Goal: Task Accomplishment & Management: Manage account settings

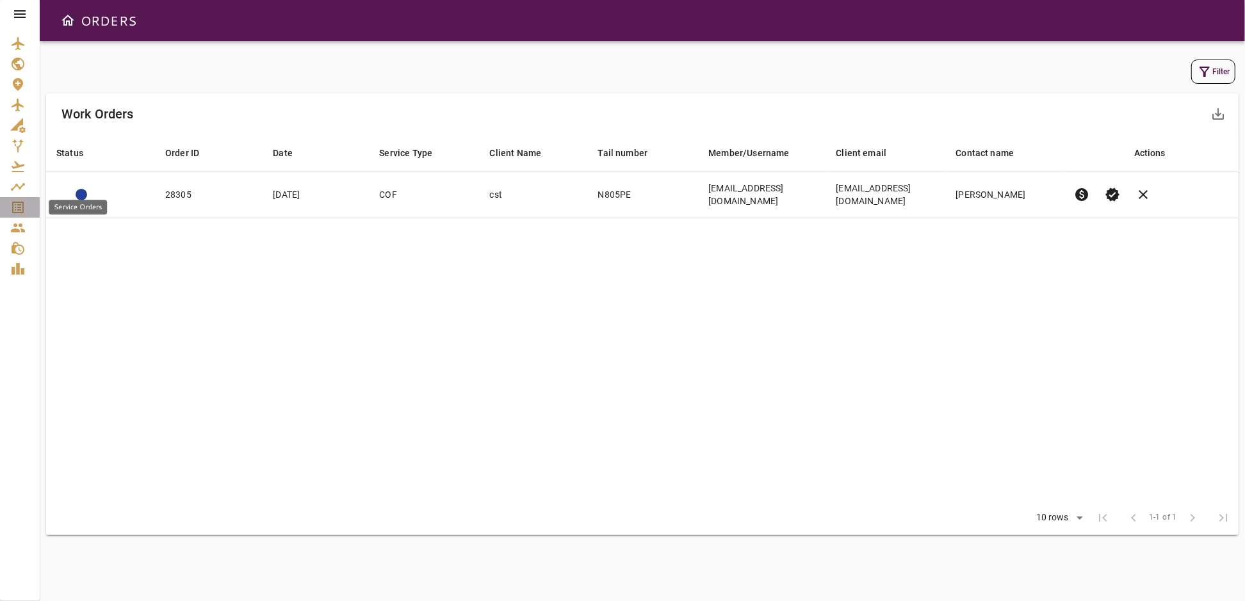
click at [25, 206] on icon "Service Orders" at bounding box center [17, 207] width 15 height 15
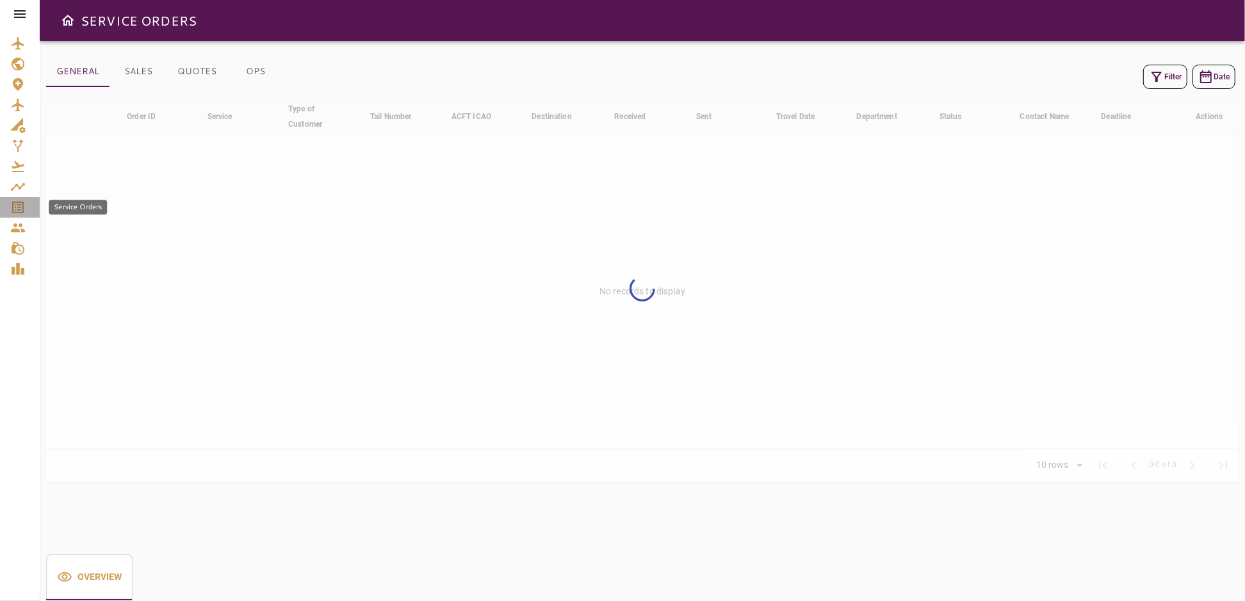
click at [20, 211] on icon "Service Orders" at bounding box center [17, 207] width 15 height 15
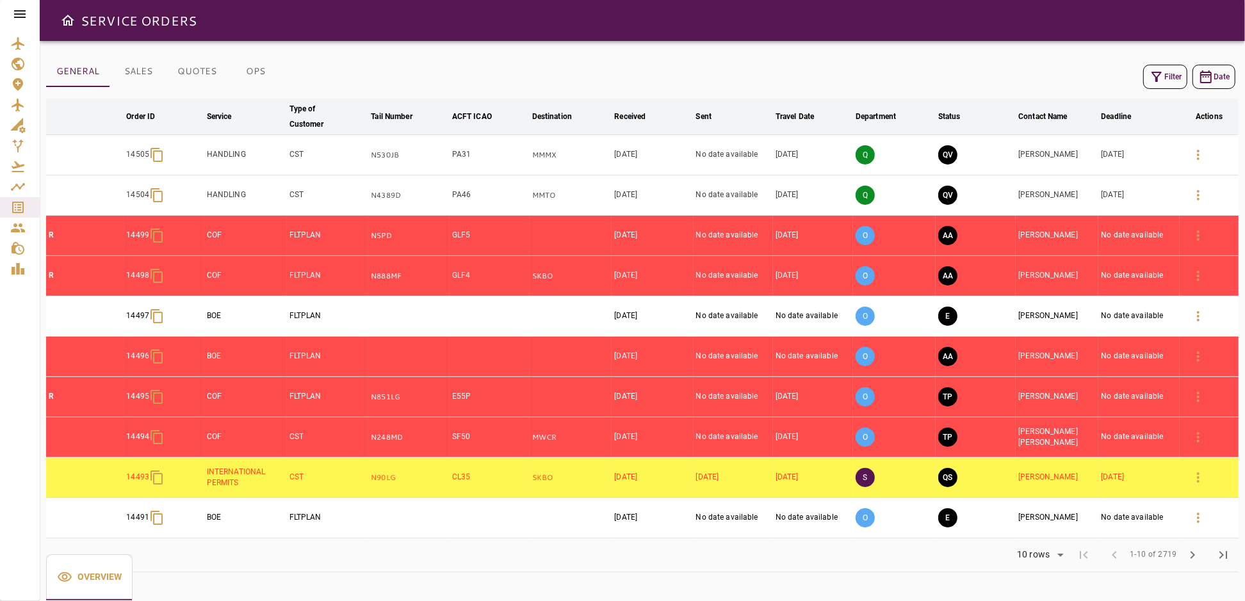
click at [16, 19] on icon at bounding box center [19, 13] width 15 height 15
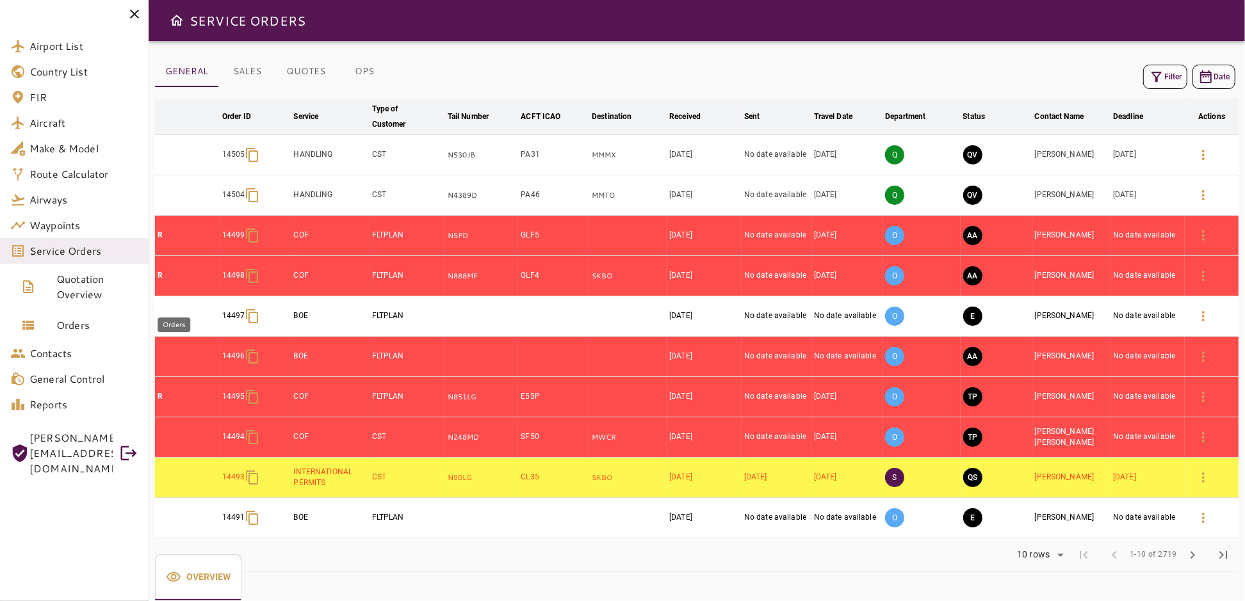
click at [74, 320] on span "Orders" at bounding box center [97, 325] width 82 height 15
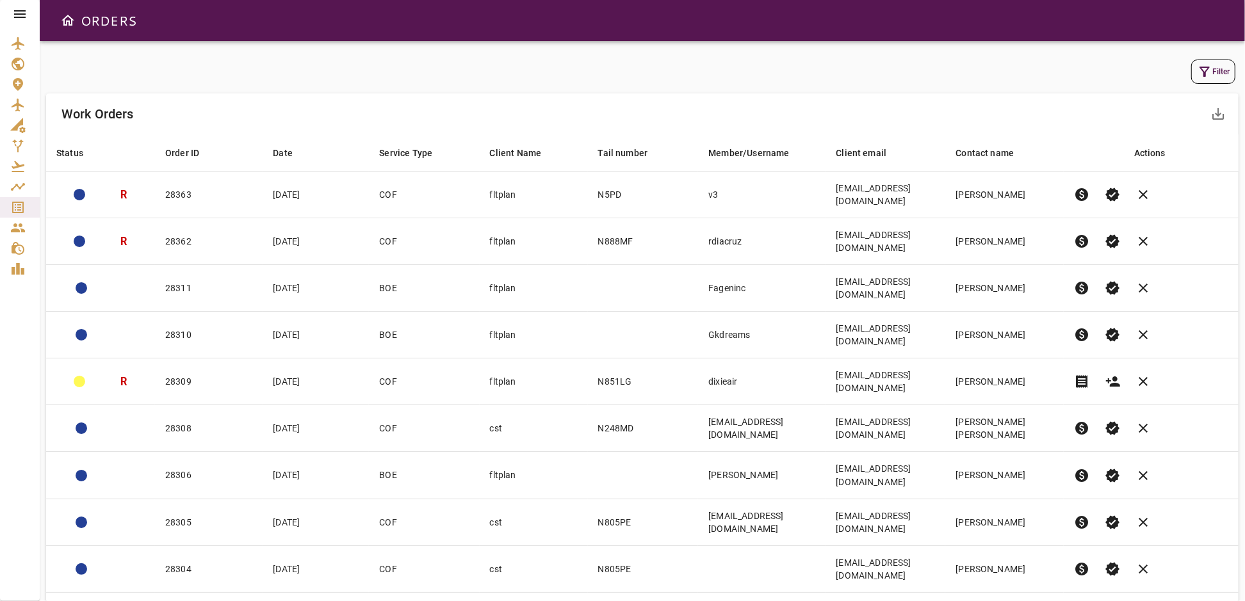
click at [1206, 74] on icon "button" at bounding box center [1204, 71] width 15 height 15
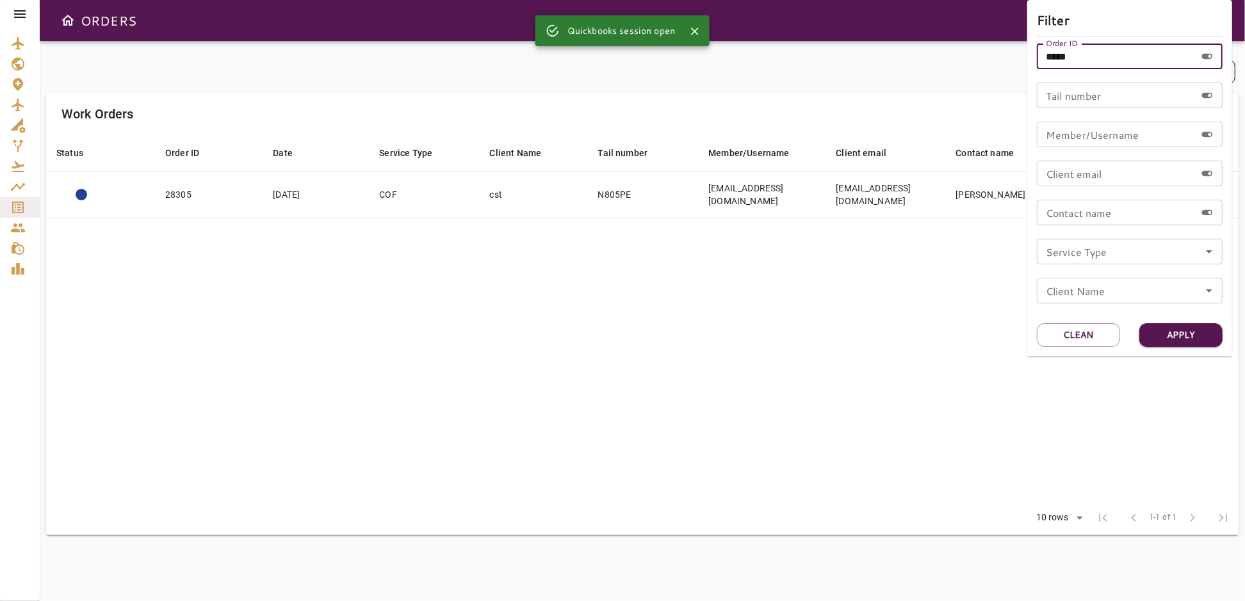
drag, startPoint x: 1085, startPoint y: 58, endPoint x: 999, endPoint y: 68, distance: 87.0
click at [999, 68] on div "Filter Order ID ***** Order ID Tail number Tail number Member/Username Member/U…" at bounding box center [622, 300] width 1245 height 601
type input "*****"
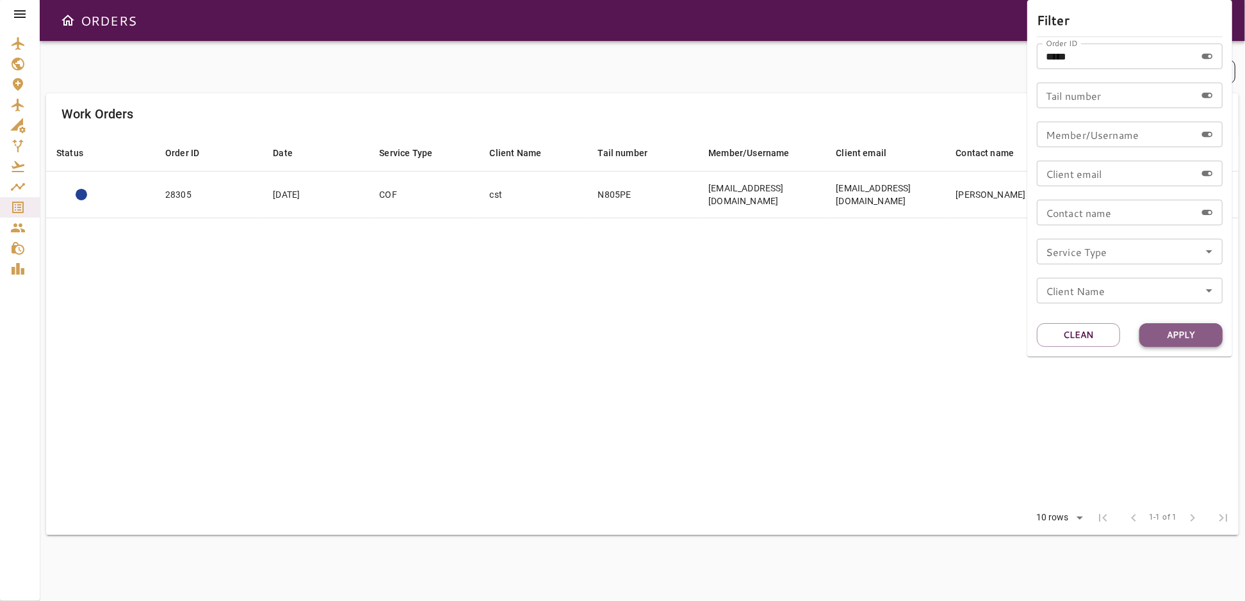
click at [1187, 338] on button "Apply" at bounding box center [1180, 335] width 83 height 24
click at [725, 307] on div at bounding box center [622, 300] width 1245 height 601
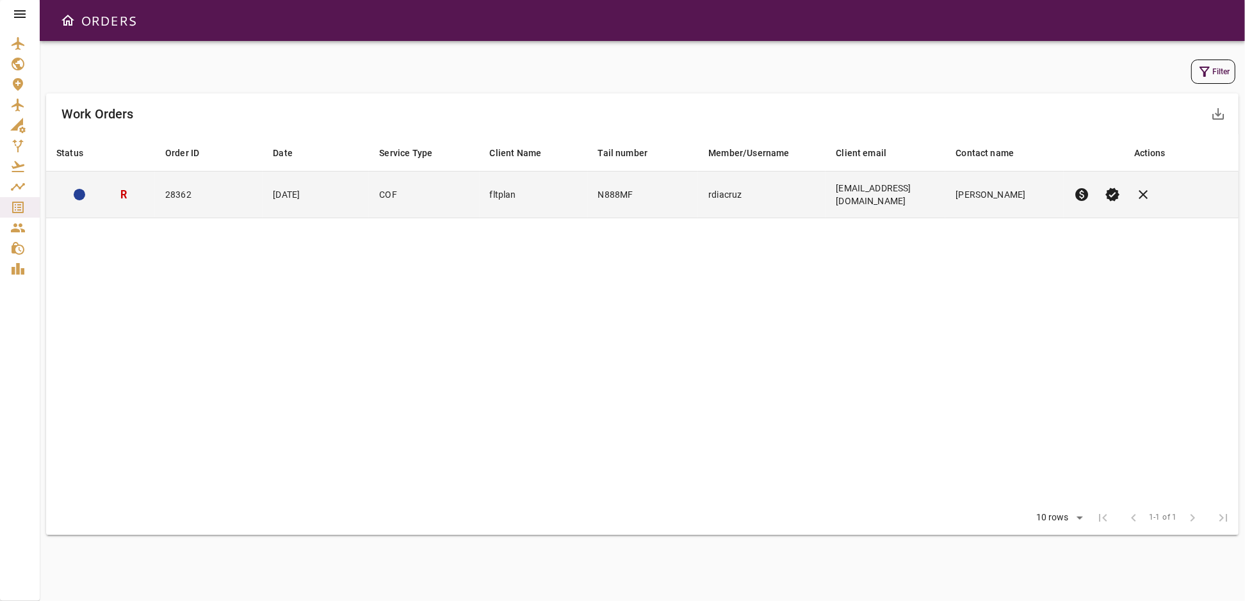
click at [352, 197] on td "[DATE]" at bounding box center [316, 195] width 106 height 47
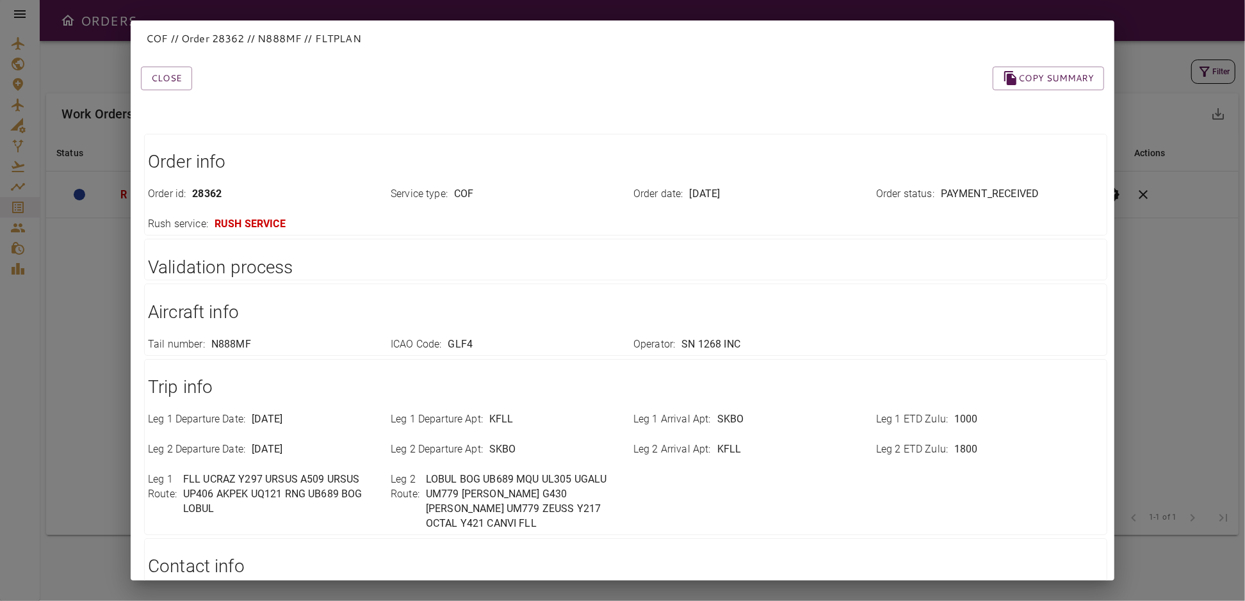
click at [1178, 187] on div "COF // Order 28362 // N888MF // FLTPLAN Close Copy summary Order info Order id …" at bounding box center [622, 300] width 1245 height 601
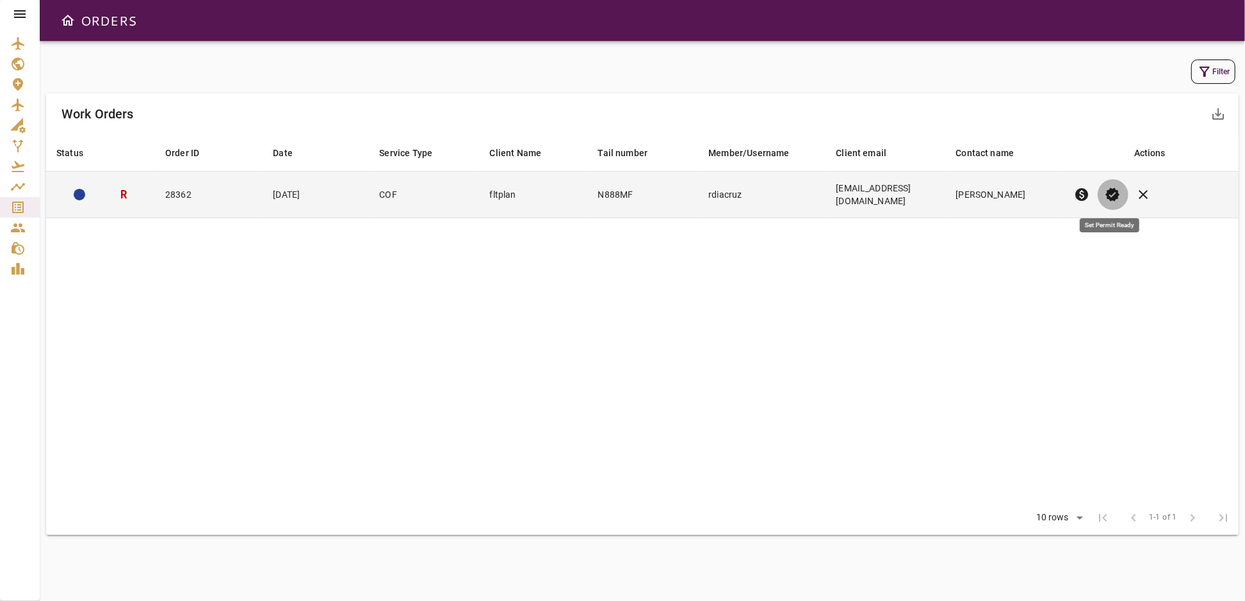
click at [1111, 194] on span "verified" at bounding box center [1112, 194] width 15 height 15
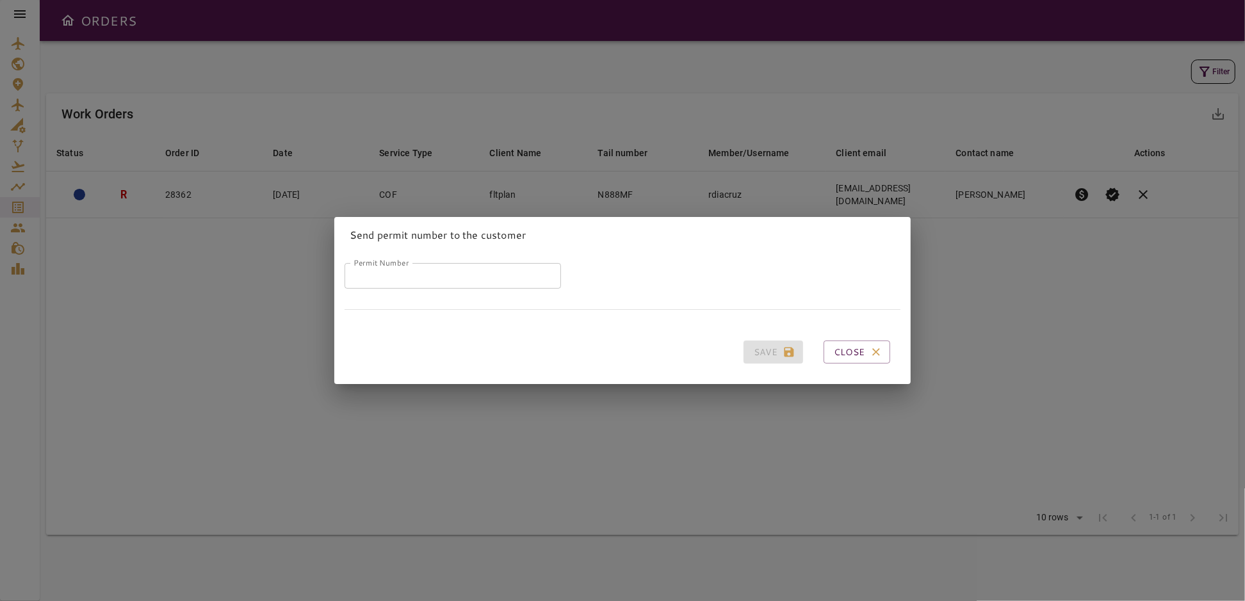
click at [463, 277] on input "Permit Number" at bounding box center [452, 276] width 216 height 26
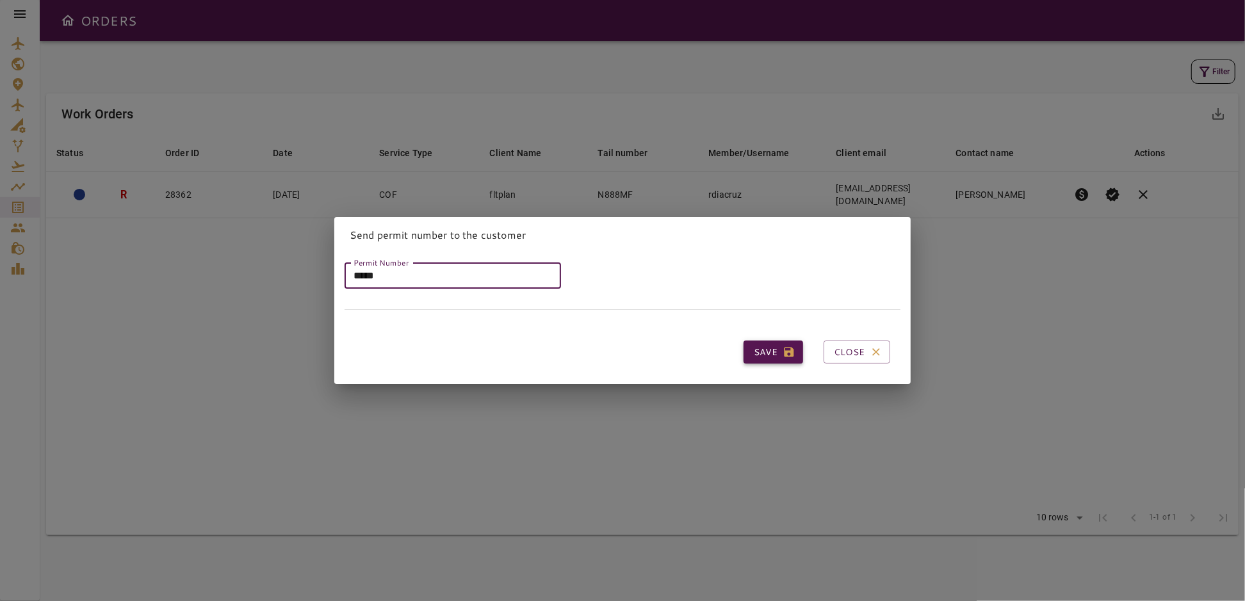
type input "*****"
click at [754, 349] on button "Save" at bounding box center [773, 353] width 60 height 24
